Goal: Information Seeking & Learning: Learn about a topic

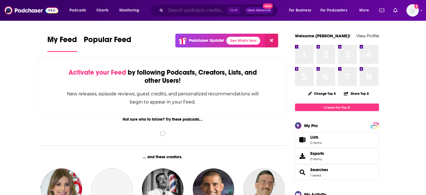
click at [189, 11] on input "Search podcasts, credits, & more..." at bounding box center [197, 10] width 62 height 9
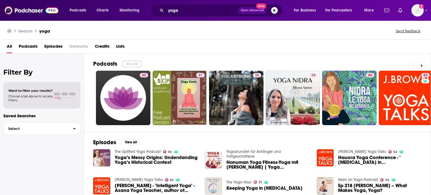
click at [135, 61] on button "View All" at bounding box center [132, 64] width 20 height 7
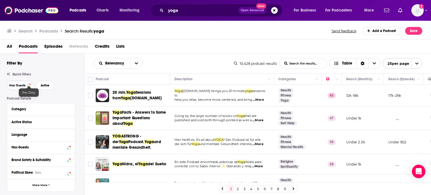
click at [28, 84] on div at bounding box center [29, 85] width 2 height 2
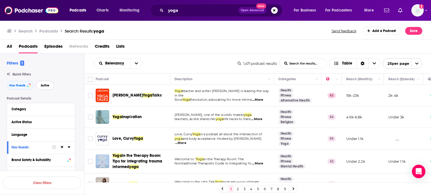
click at [46, 84] on span "Active" at bounding box center [45, 85] width 9 height 3
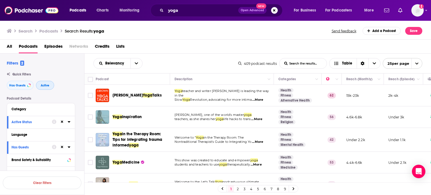
click at [46, 85] on span "Active" at bounding box center [45, 85] width 9 height 3
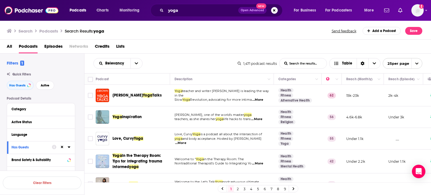
click at [262, 119] on span "...More" at bounding box center [256, 119] width 11 height 4
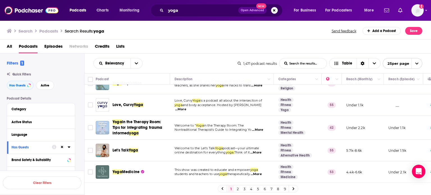
scroll to position [45, 0]
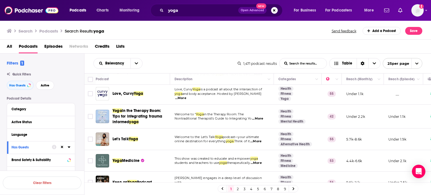
click at [261, 141] on span "...More" at bounding box center [255, 141] width 11 height 4
click at [261, 164] on span "...More" at bounding box center [255, 163] width 11 height 4
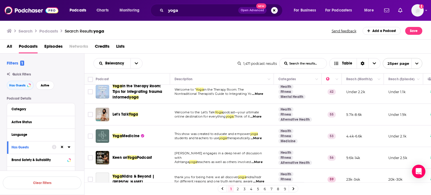
scroll to position [79, 0]
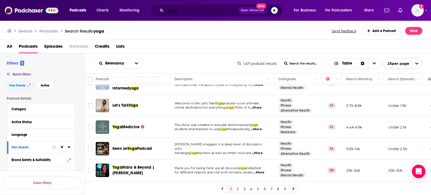
click at [225, 11] on input "yoga" at bounding box center [202, 10] width 72 height 9
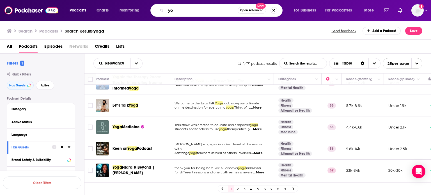
type input "y"
type input "exercise for people over 50"
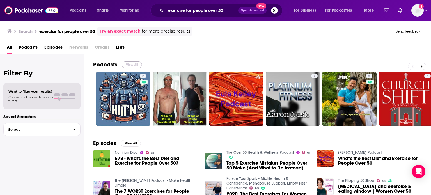
click at [134, 64] on button "View All" at bounding box center [132, 64] width 20 height 7
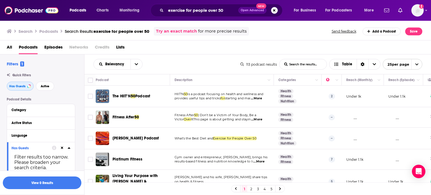
click at [22, 84] on button "Has Guests" at bounding box center [20, 86] width 27 height 9
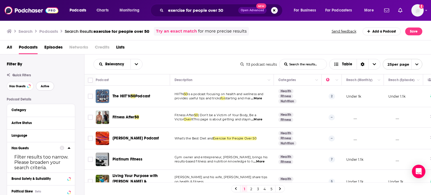
click at [47, 86] on span "Active" at bounding box center [45, 86] width 9 height 3
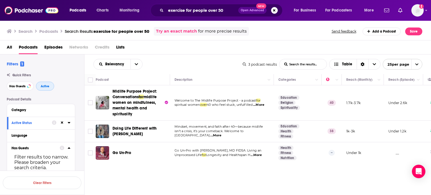
click at [47, 86] on span "Active" at bounding box center [45, 86] width 9 height 3
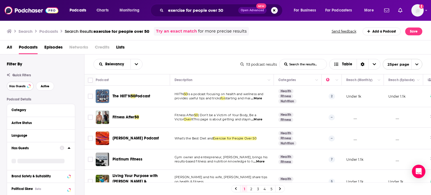
click at [19, 87] on span "Has Guests" at bounding box center [17, 86] width 16 height 3
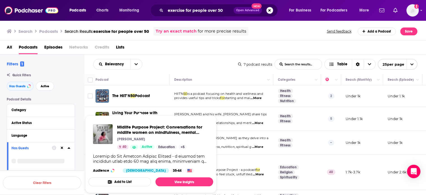
click at [154, 124] on div "Midlife Purpose Project: Conversations for midlife women on mindfulness, mental…" at bounding box center [151, 148] width 125 height 57
click at [153, 129] on span "Midlife Purpose Project: Conversations for midlife women on mindfulness, mental…" at bounding box center [159, 132] width 85 height 16
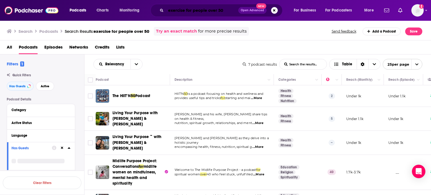
click at [224, 11] on input "exercise for people over 50" at bounding box center [202, 10] width 72 height 9
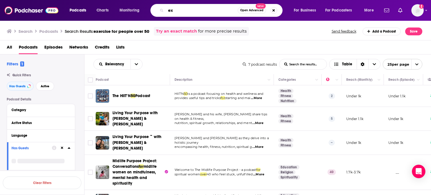
type input "e"
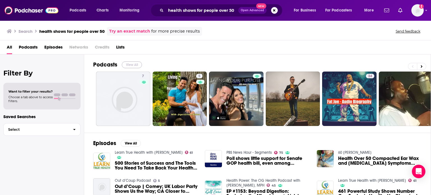
click at [131, 64] on button "View All" at bounding box center [132, 64] width 20 height 7
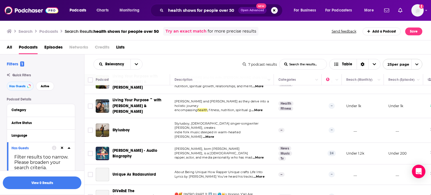
scroll to position [38, 0]
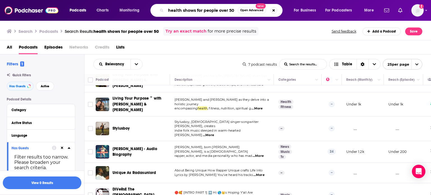
click at [233, 11] on input "health shows for people over 50" at bounding box center [202, 10] width 72 height 9
type input "h"
type input "p"
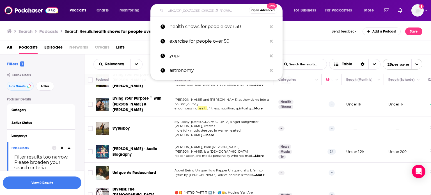
type input "p"
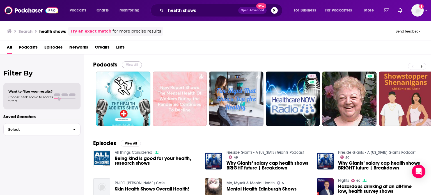
click at [136, 64] on button "View All" at bounding box center [132, 64] width 20 height 7
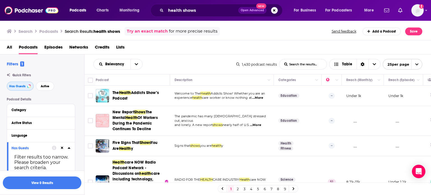
click at [25, 86] on span "Has Guests" at bounding box center [17, 86] width 16 height 3
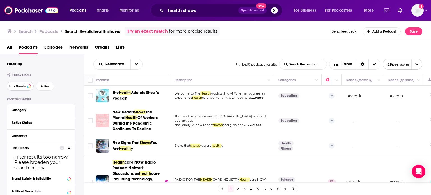
click at [25, 86] on span "Has Guests" at bounding box center [17, 86] width 16 height 3
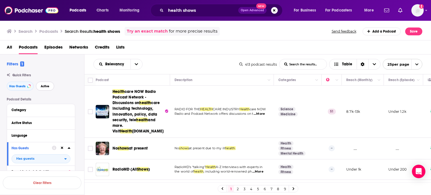
click at [49, 86] on span "Active" at bounding box center [45, 86] width 9 height 3
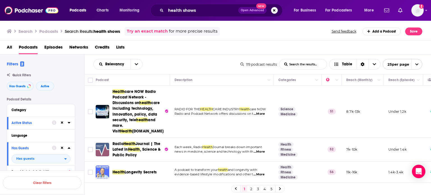
click at [261, 150] on span "...More" at bounding box center [258, 151] width 11 height 4
click at [150, 158] on td "Radio Health Journal | The Latest in Health , Science & Public Policy" at bounding box center [133, 150] width 74 height 24
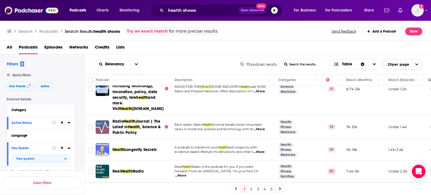
scroll to position [34, 0]
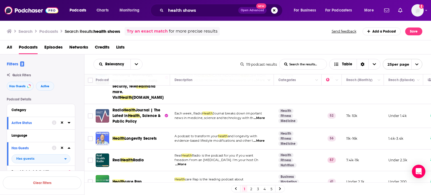
click at [263, 139] on span "...More" at bounding box center [258, 141] width 11 height 4
click at [158, 158] on div "Real Health Radio" at bounding box center [141, 160] width 58 height 6
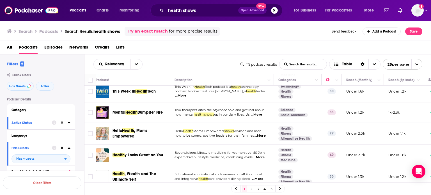
scroll to position [213, 0]
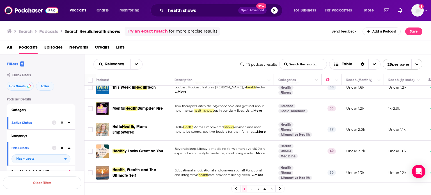
click at [262, 152] on span "...More" at bounding box center [258, 153] width 11 height 4
click at [174, 65] on div "Relevancy List Search Input Search the results... Table" at bounding box center [166, 64] width 147 height 11
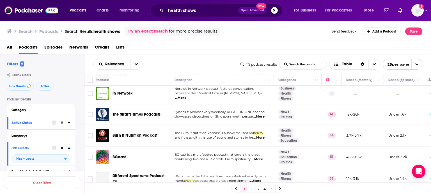
scroll to position [480, 0]
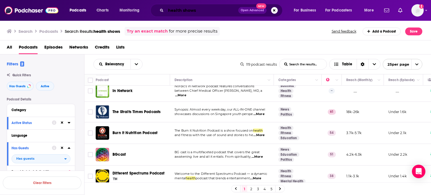
click at [203, 9] on input "health shows" at bounding box center [202, 10] width 72 height 9
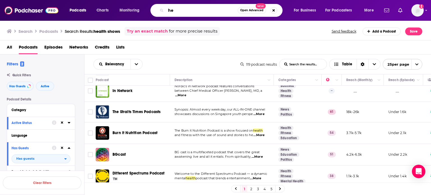
type input "h"
type input "liver health"
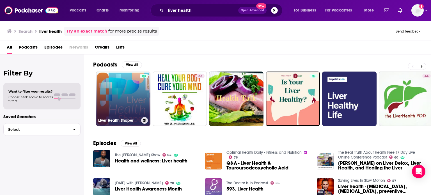
click at [137, 92] on link "Liver Health Shaper" at bounding box center [123, 98] width 54 height 54
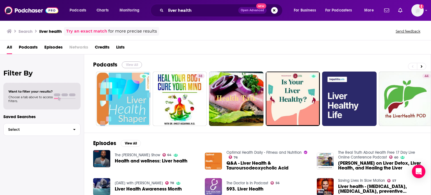
click at [131, 66] on button "View All" at bounding box center [132, 64] width 20 height 7
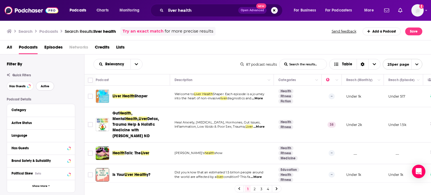
click at [45, 87] on span "Active" at bounding box center [45, 86] width 9 height 3
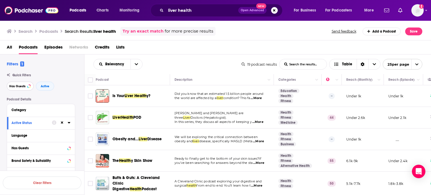
click at [18, 87] on span "Has Guests" at bounding box center [17, 86] width 16 height 3
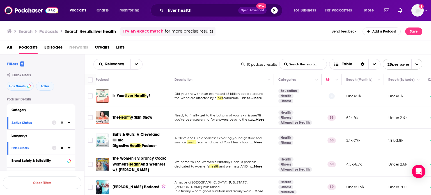
click at [259, 142] on span "...More" at bounding box center [256, 142] width 11 height 4
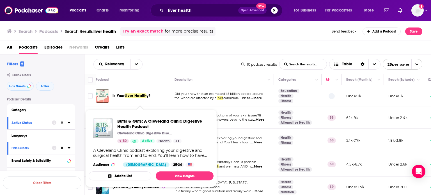
click at [127, 137] on div "Butts & Guts: A Cleveland Clinic Digestive Health Podcast Cleveland Clinic Dige…" at bounding box center [163, 130] width 92 height 25
